Goal: Find contact information: Find contact information

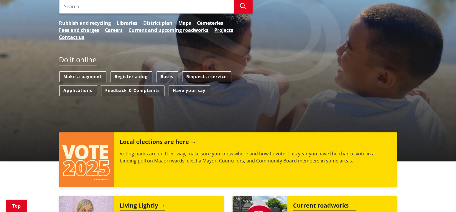
scroll to position [29, 0]
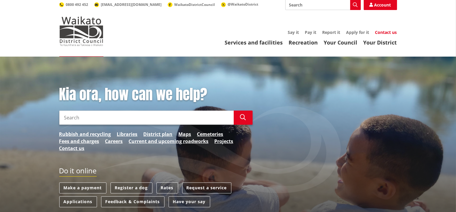
click at [383, 29] on link "Contact us" at bounding box center [386, 32] width 22 height 6
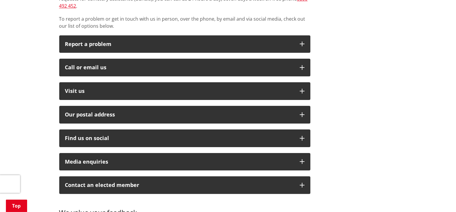
scroll to position [177, 0]
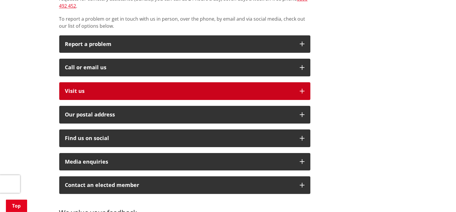
click at [75, 88] on p "Visit us" at bounding box center [179, 91] width 229 height 6
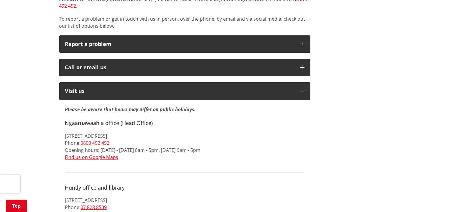
drag, startPoint x: 66, startPoint y: 119, endPoint x: 138, endPoint y: 118, distance: 71.9
click at [138, 132] on p "[STREET_ADDRESS] Phone: [PHONE_NUMBER] Opening hours: [DATE] - [DATE] 8am - 5pm…" at bounding box center [184, 146] width 239 height 28
copy p "[STREET_ADDRESS]"
